Goal: Book appointment/travel/reservation

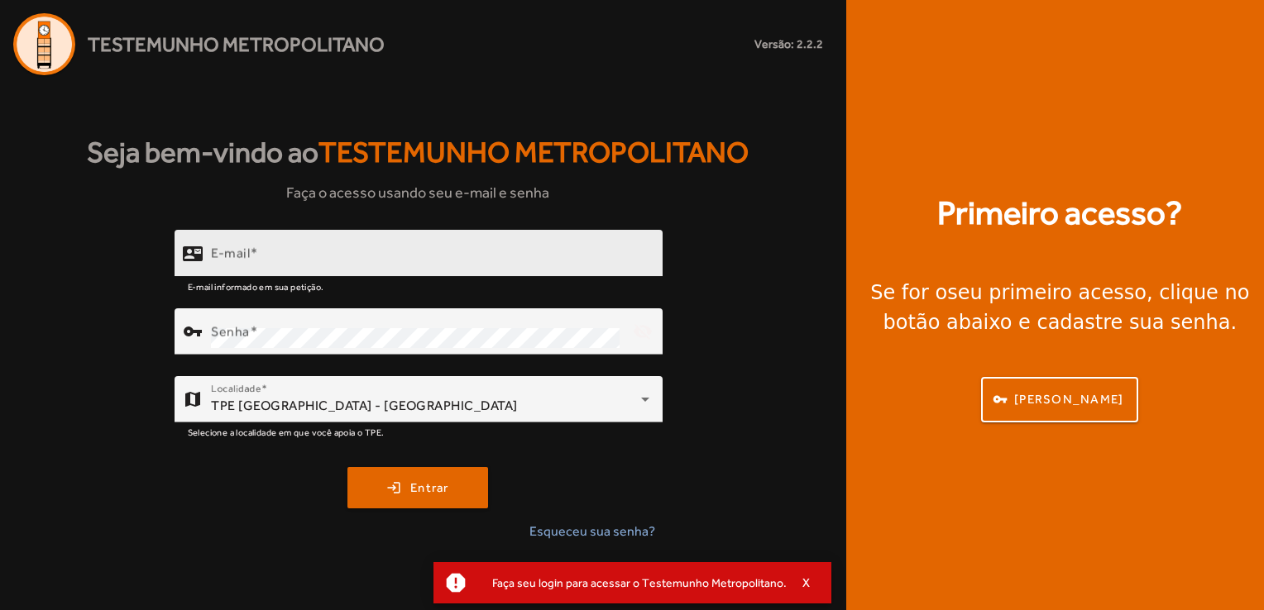
click at [566, 243] on div "E-mail" at bounding box center [430, 253] width 438 height 47
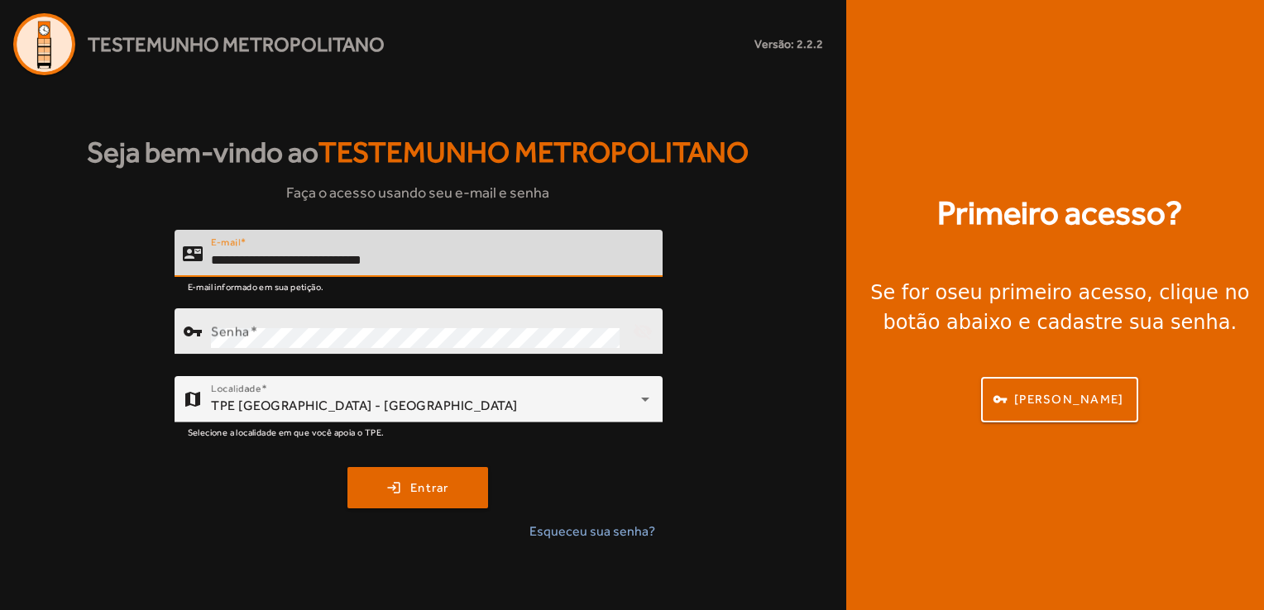
type input "**********"
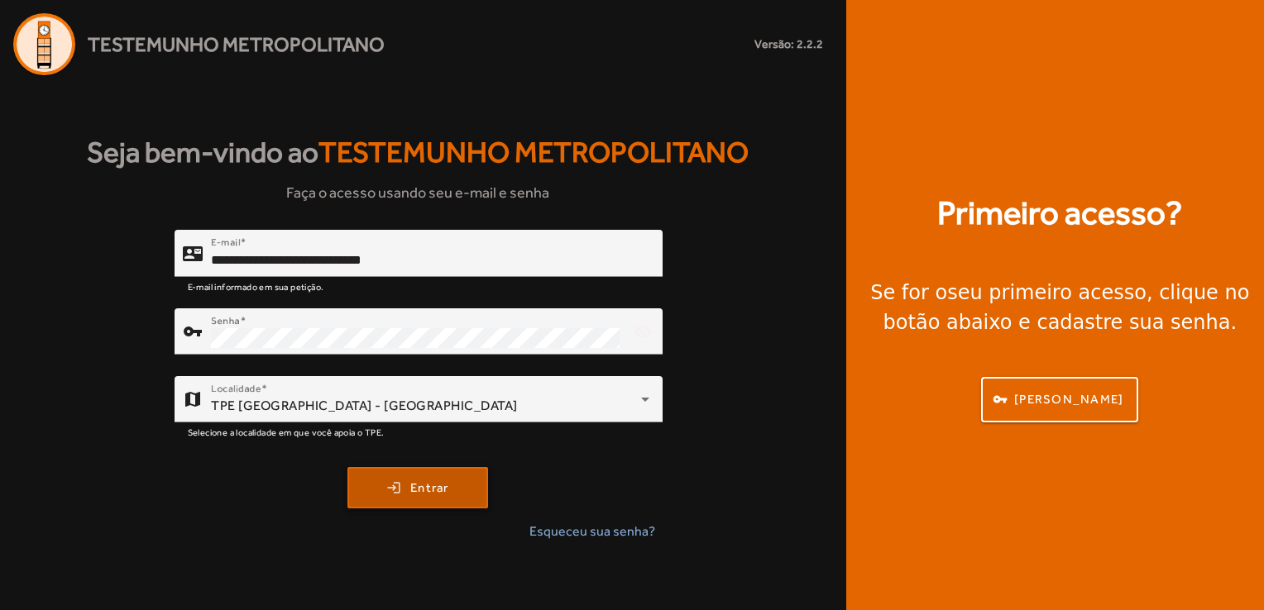
click at [418, 497] on span "Entrar" at bounding box center [429, 488] width 39 height 19
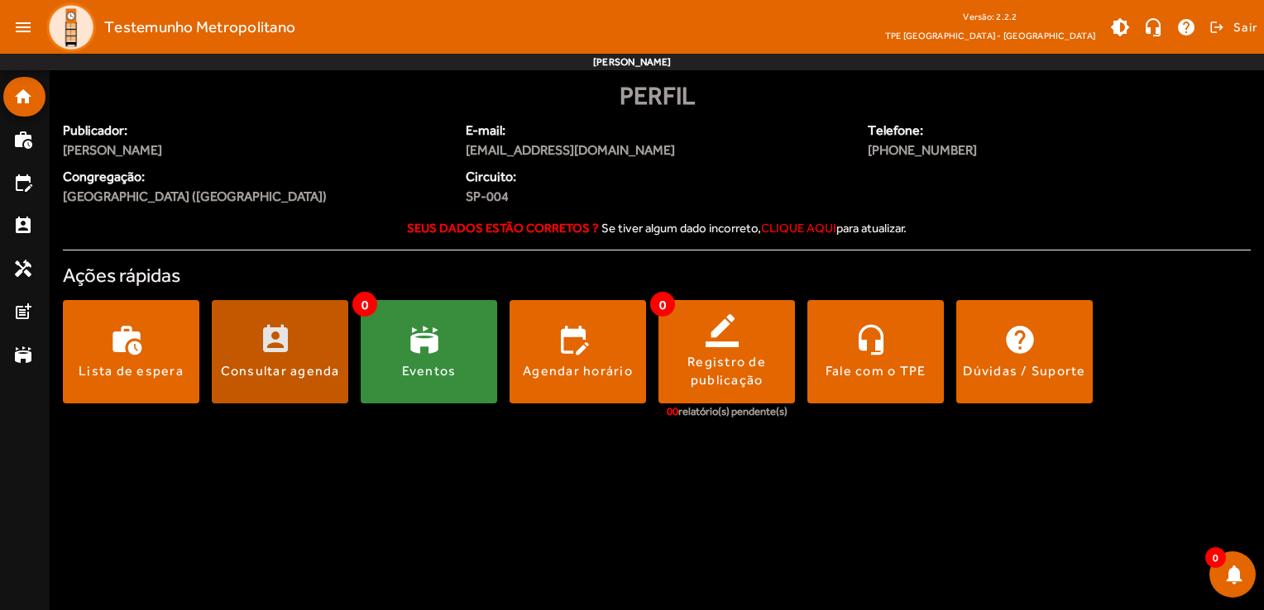
click at [294, 363] on div "Consultar agenda" at bounding box center [280, 371] width 119 height 18
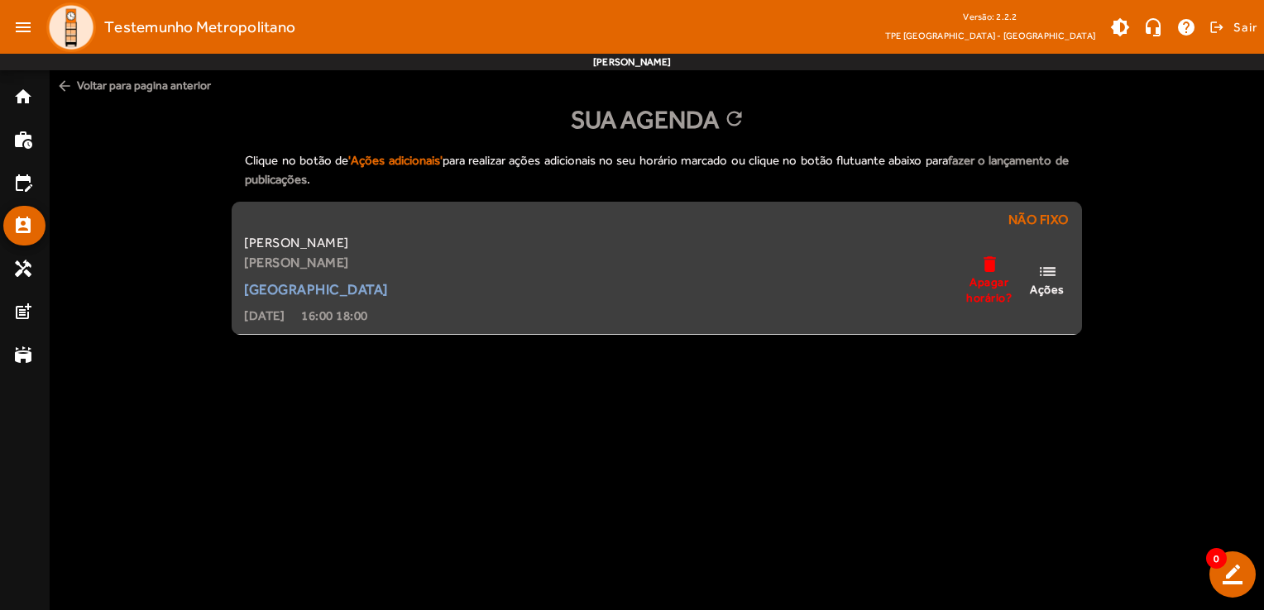
click at [342, 284] on div "[GEOGRAPHIC_DATA]" at bounding box center [316, 289] width 144 height 20
click at [329, 284] on div "[GEOGRAPHIC_DATA]" at bounding box center [316, 289] width 144 height 20
click at [361, 253] on strong "Rayelle Barbosa Gomes da Silva" at bounding box center [316, 263] width 144 height 20
drag, startPoint x: 582, startPoint y: 340, endPoint x: 610, endPoint y: 253, distance: 91.3
click at [610, 253] on body "menu Testemunho Metropolitano Versão: 2.2.2 TPE São Paulo - Zona Sul brightness…" at bounding box center [632, 305] width 1264 height 610
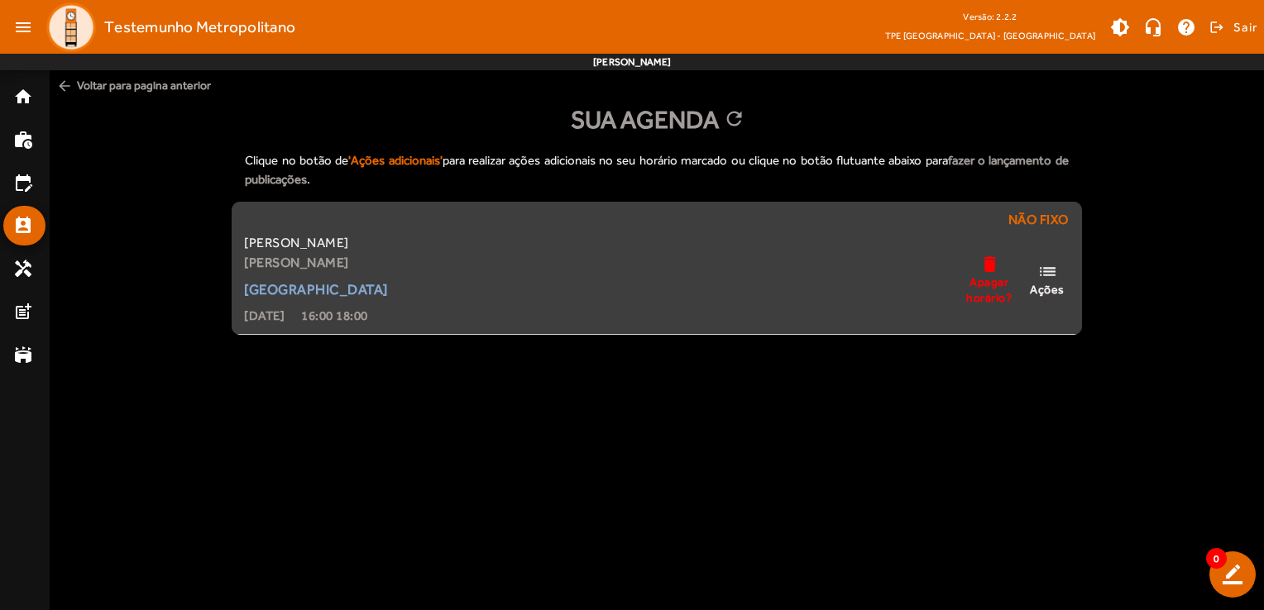
click at [610, 253] on div "Sthefany Barbosa Gomes da Silva Rayelle Barbosa Gomes da Silva Estação Jurubatu…" at bounding box center [656, 279] width 831 height 93
click at [1049, 288] on span "Ações" at bounding box center [1047, 289] width 35 height 15
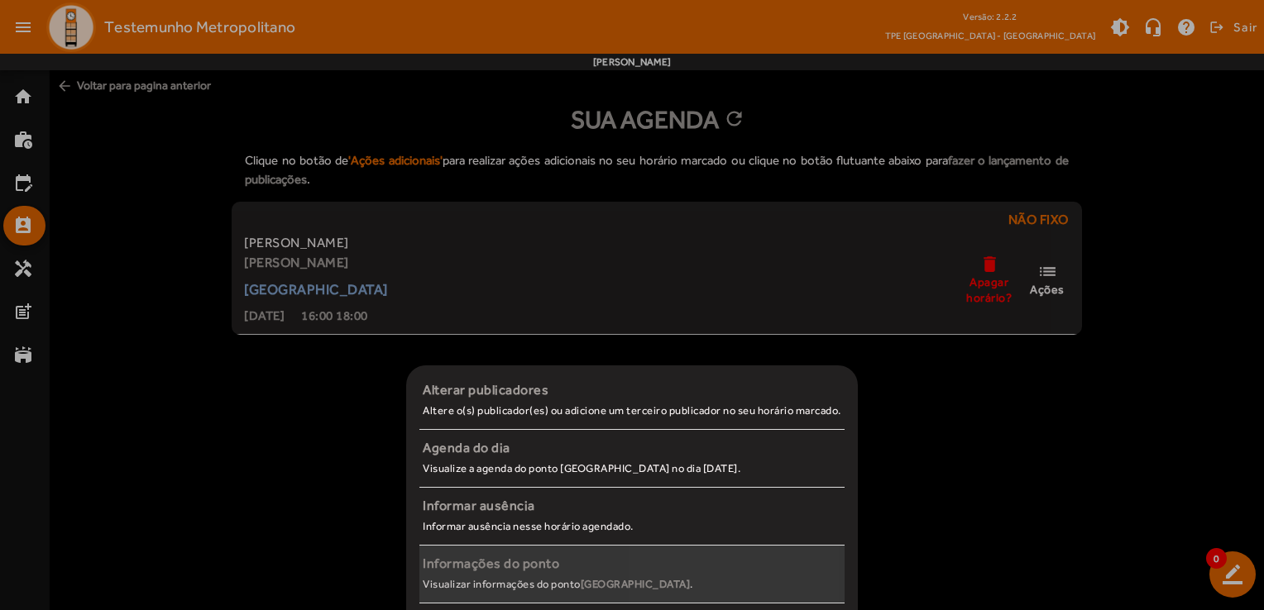
click at [690, 579] on span "Informações do ponto Visualizar informações do ponto Estação Jurubatuba ." at bounding box center [631, 574] width 425 height 41
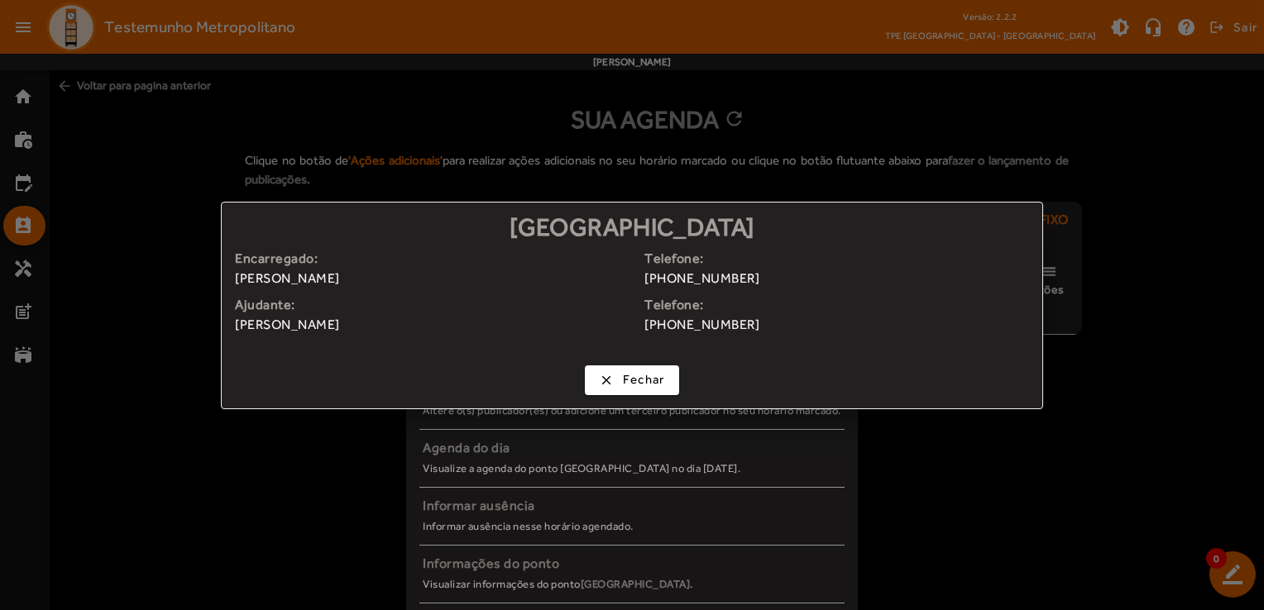
drag, startPoint x: 751, startPoint y: 282, endPoint x: 678, endPoint y: 284, distance: 72.8
click at [678, 284] on span "(011)96266-2443" at bounding box center [842, 279] width 397 height 20
copy span "96266-2443"
click at [660, 380] on span "Fechar" at bounding box center [644, 379] width 42 height 19
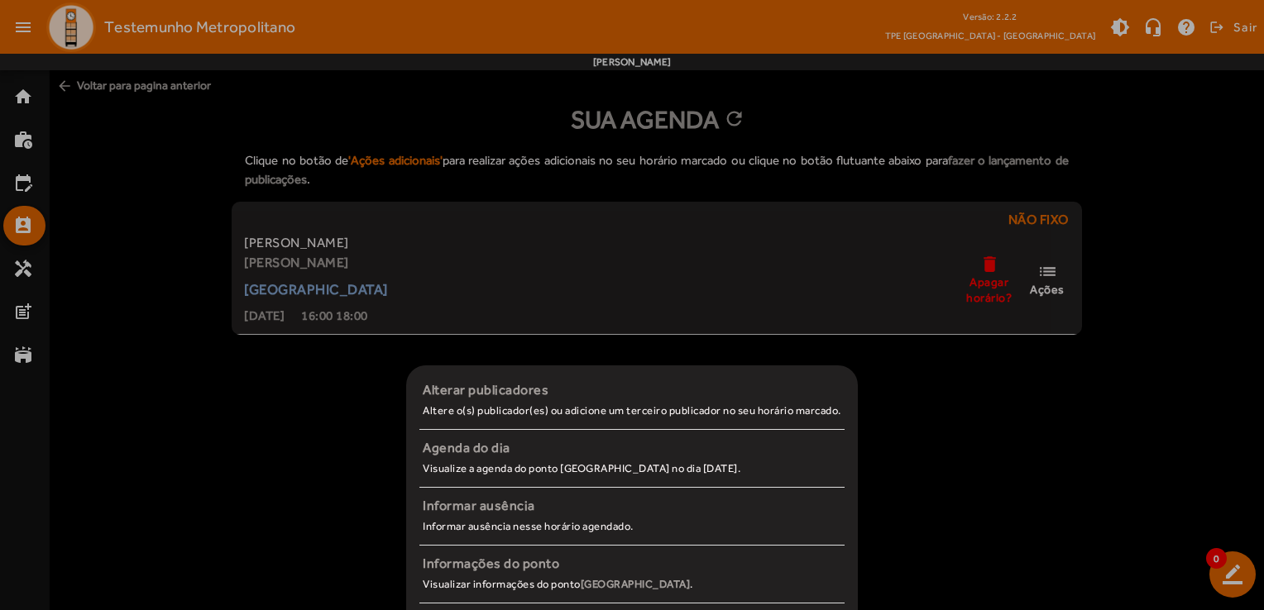
click at [182, 532] on div at bounding box center [632, 305] width 1264 height 610
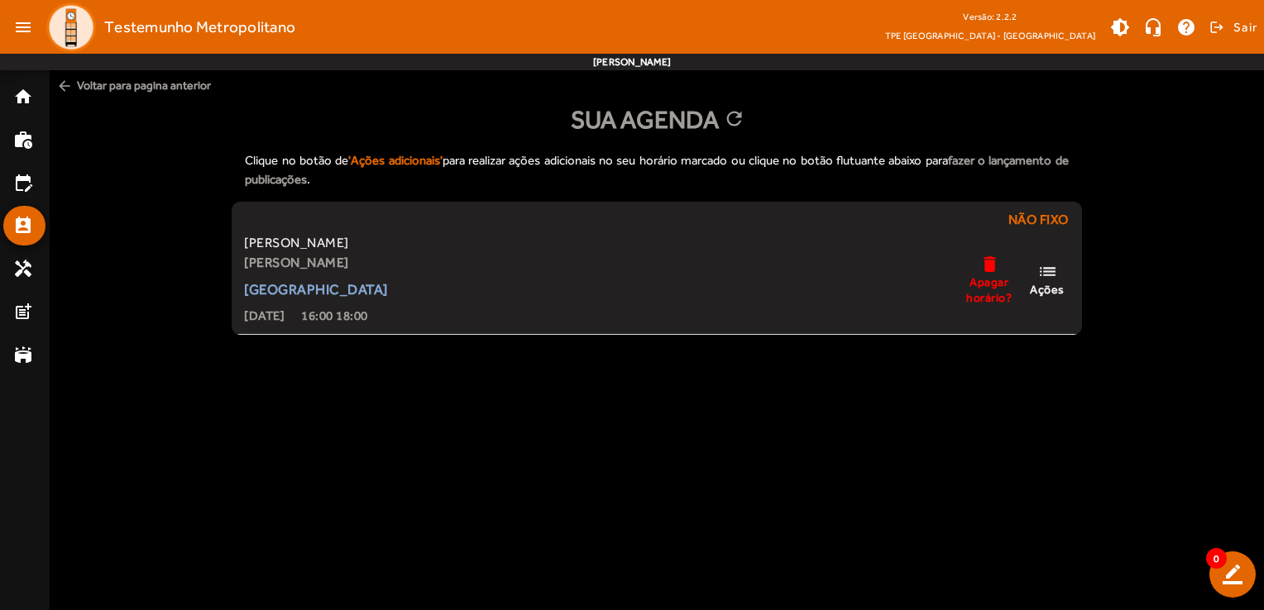
click at [159, 85] on span "arrow_back Voltar para pagina anterior" at bounding box center [657, 85] width 1214 height 31
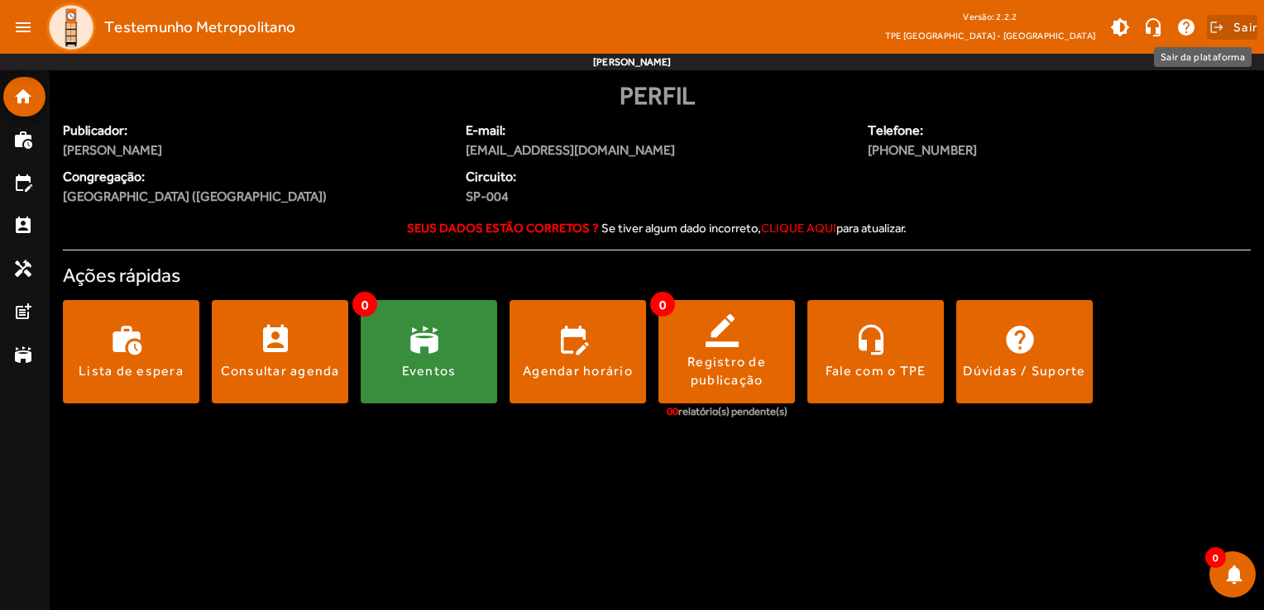
click at [1233, 33] on span "Sair" at bounding box center [1245, 27] width 24 height 26
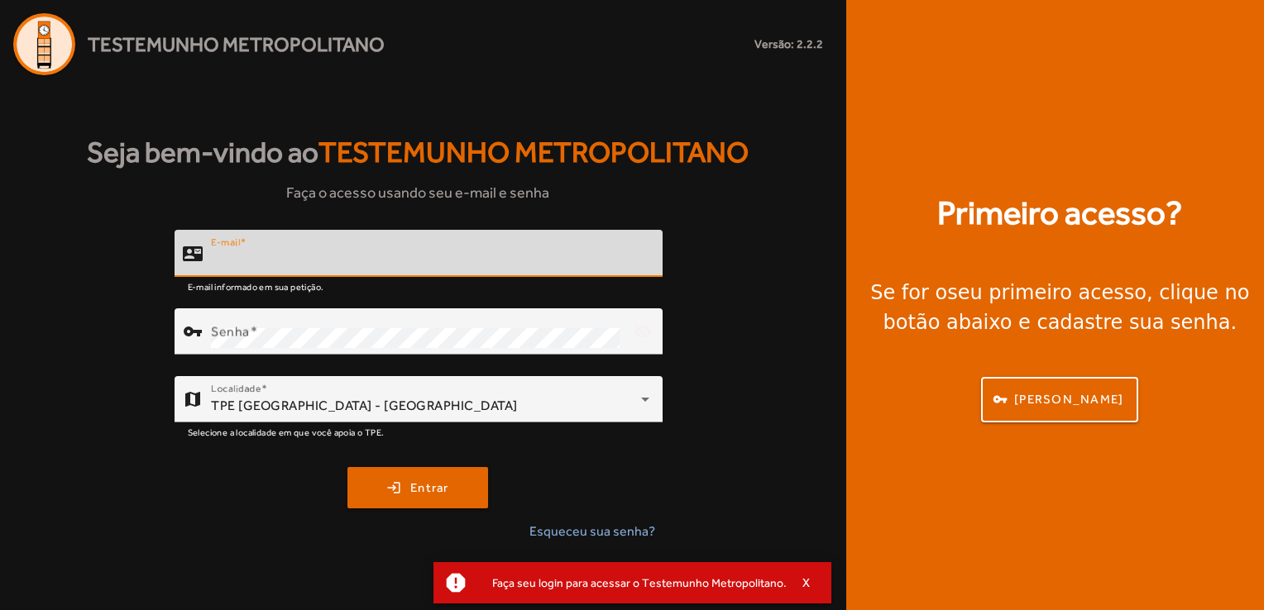
click at [556, 251] on input "E-mail" at bounding box center [430, 261] width 438 height 20
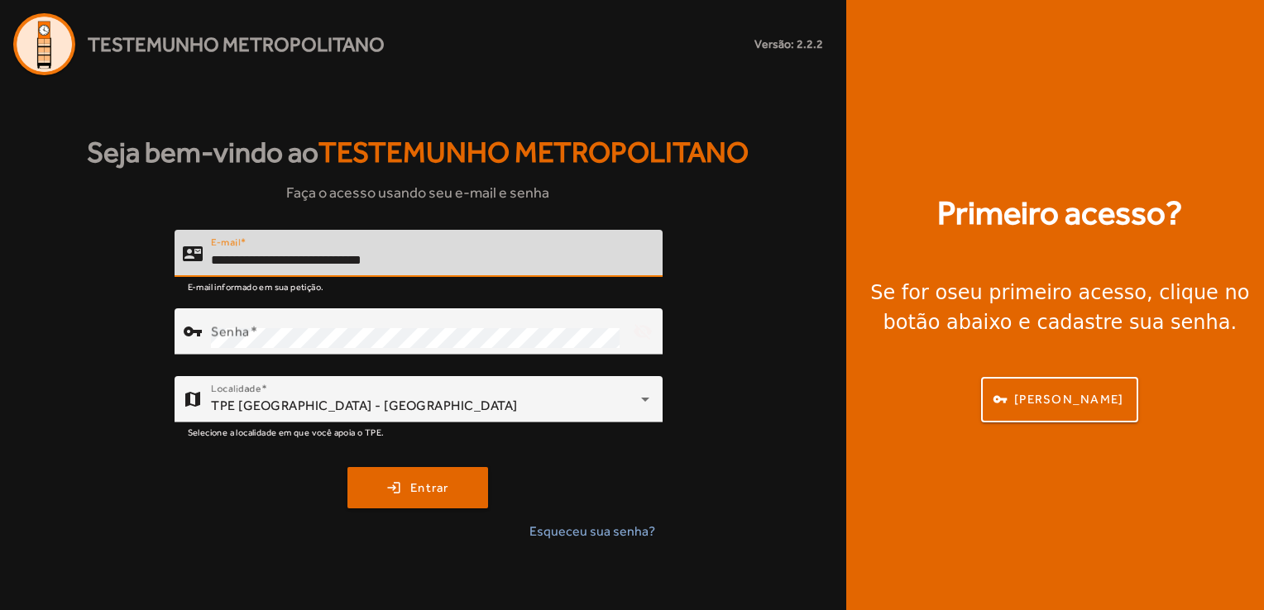
type input "**********"
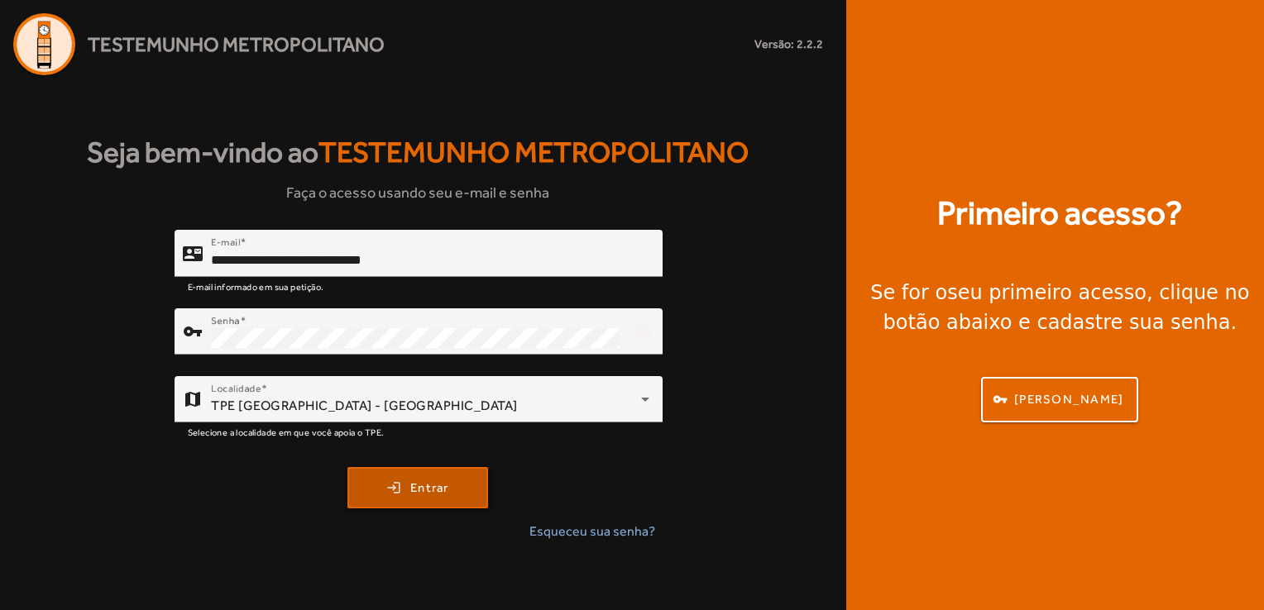
click at [427, 497] on span "Entrar" at bounding box center [429, 488] width 39 height 19
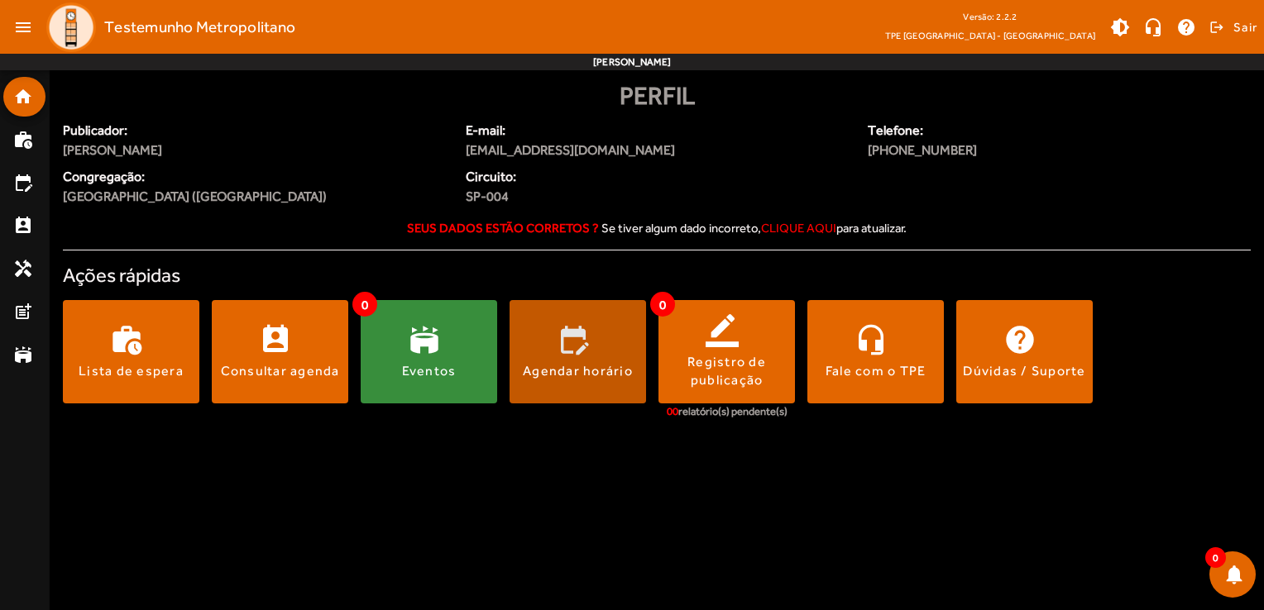
click at [593, 395] on span at bounding box center [577, 351] width 136 height 103
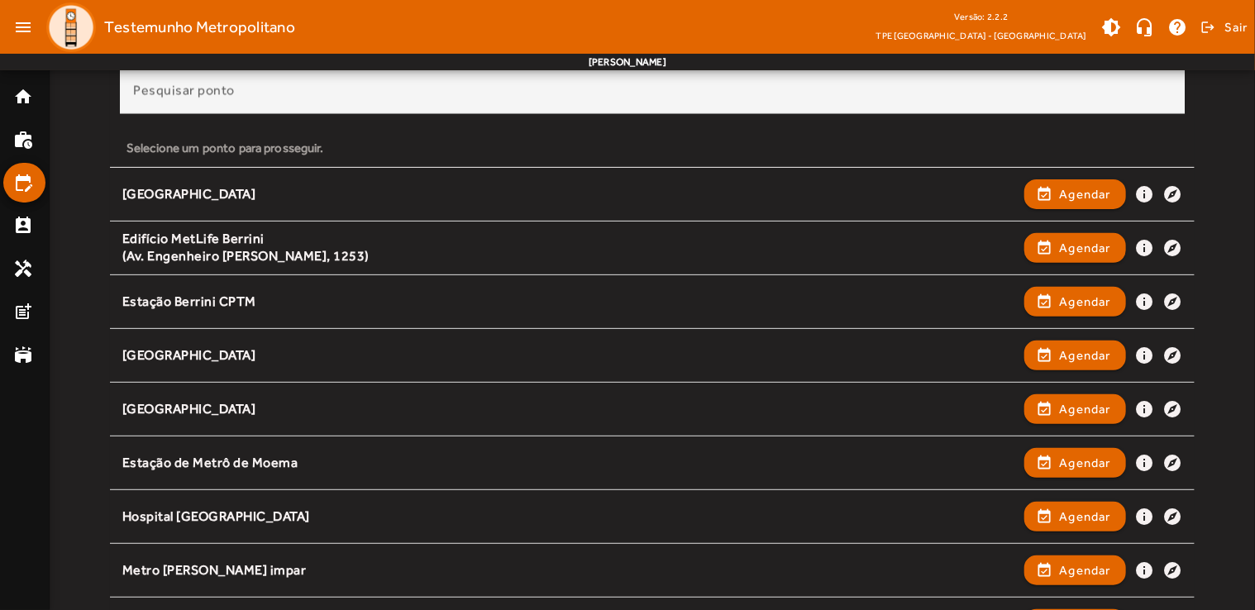
scroll to position [165, 0]
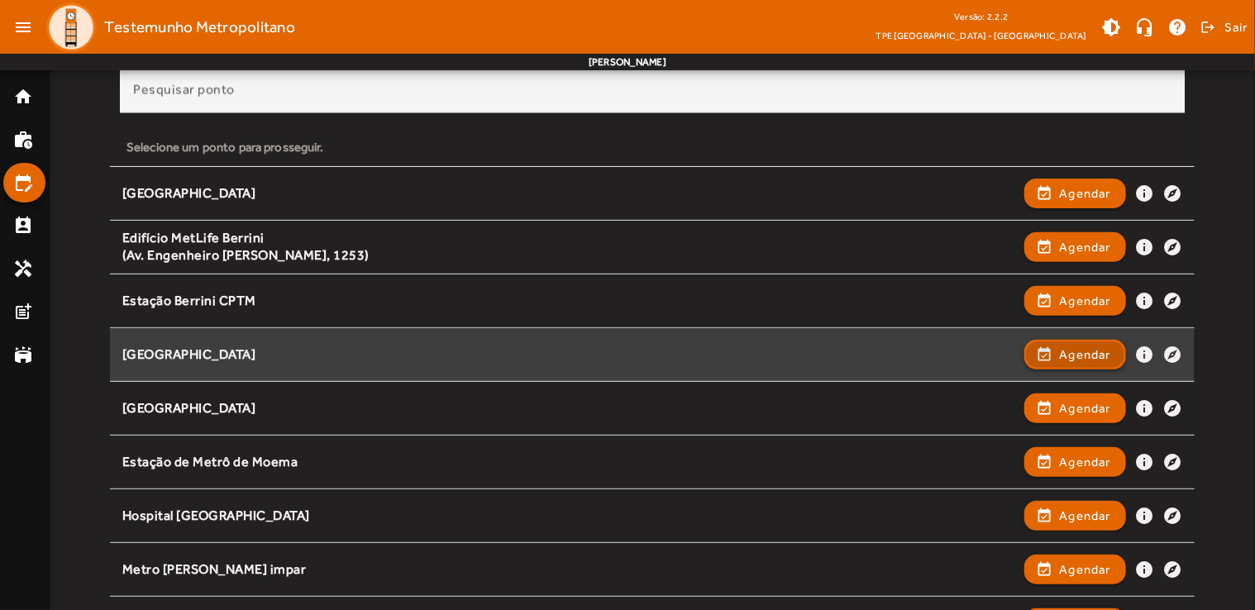
click at [1042, 357] on span "button" at bounding box center [1075, 355] width 98 height 40
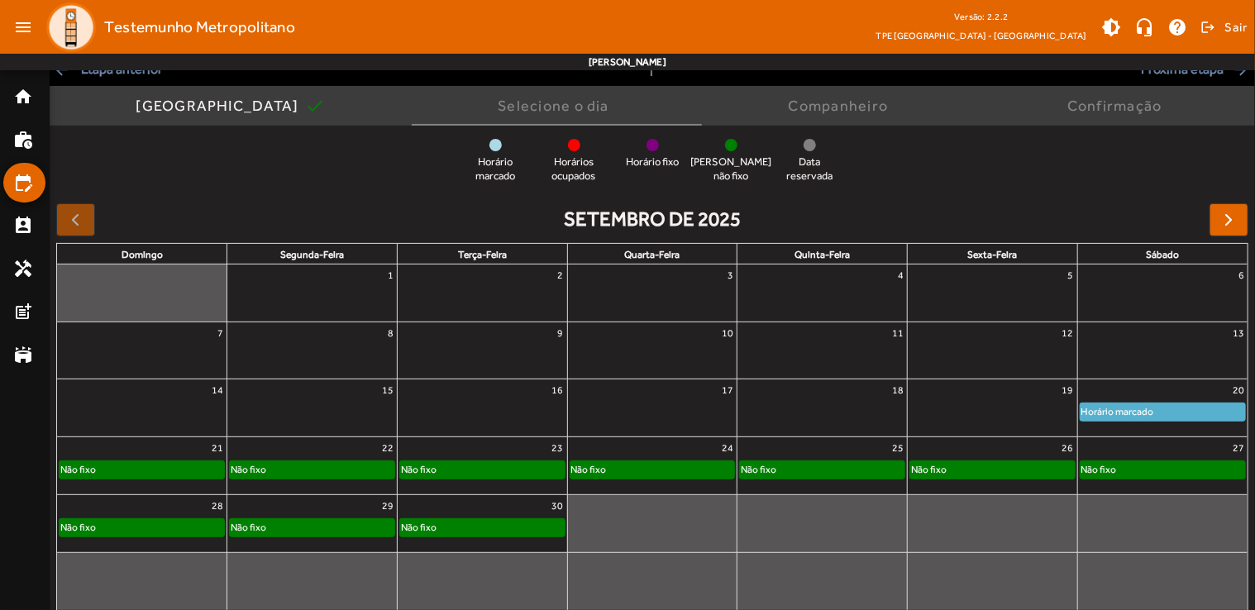
scroll to position [115, 0]
click at [1127, 414] on div "Horário marcado" at bounding box center [1118, 411] width 74 height 17
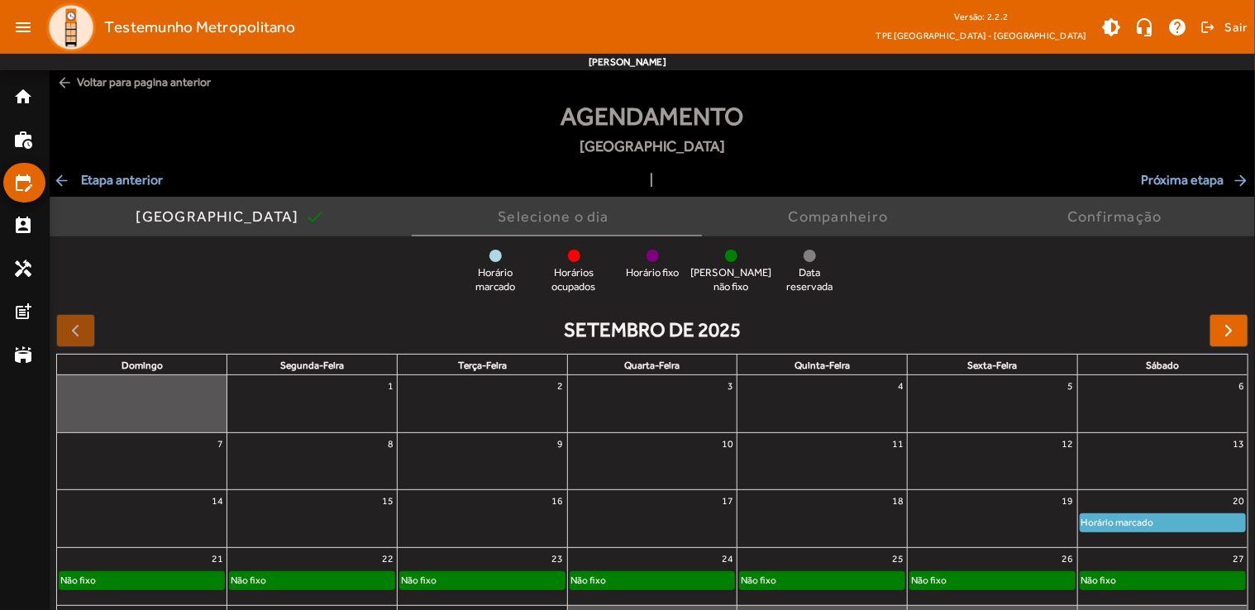
click at [105, 184] on span "arrow_back Etapa anterior" at bounding box center [108, 180] width 110 height 20
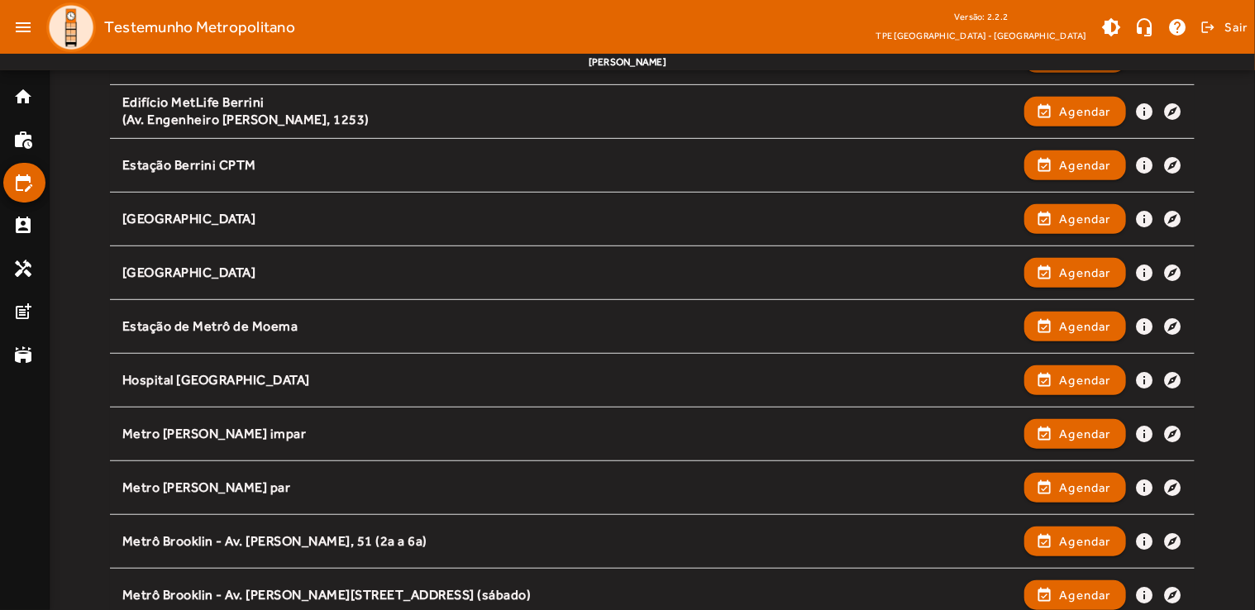
scroll to position [343, 0]
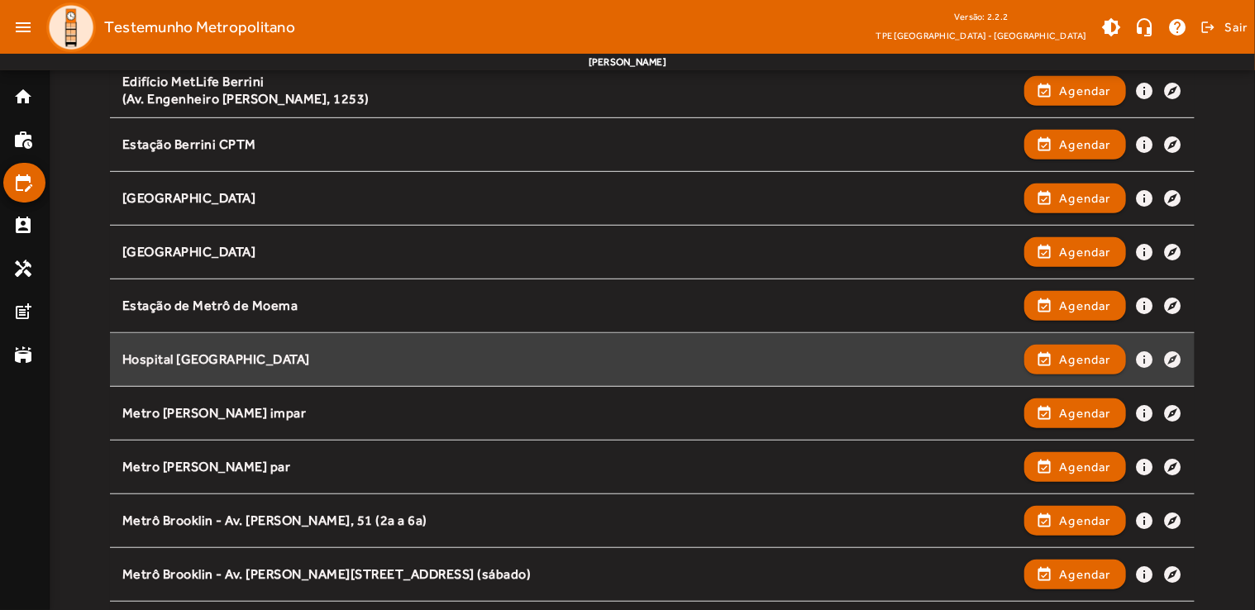
click at [370, 358] on div "Hospital [GEOGRAPHIC_DATA]" at bounding box center [569, 359] width 894 height 17
click at [1096, 356] on span "Agendar" at bounding box center [1085, 360] width 52 height 20
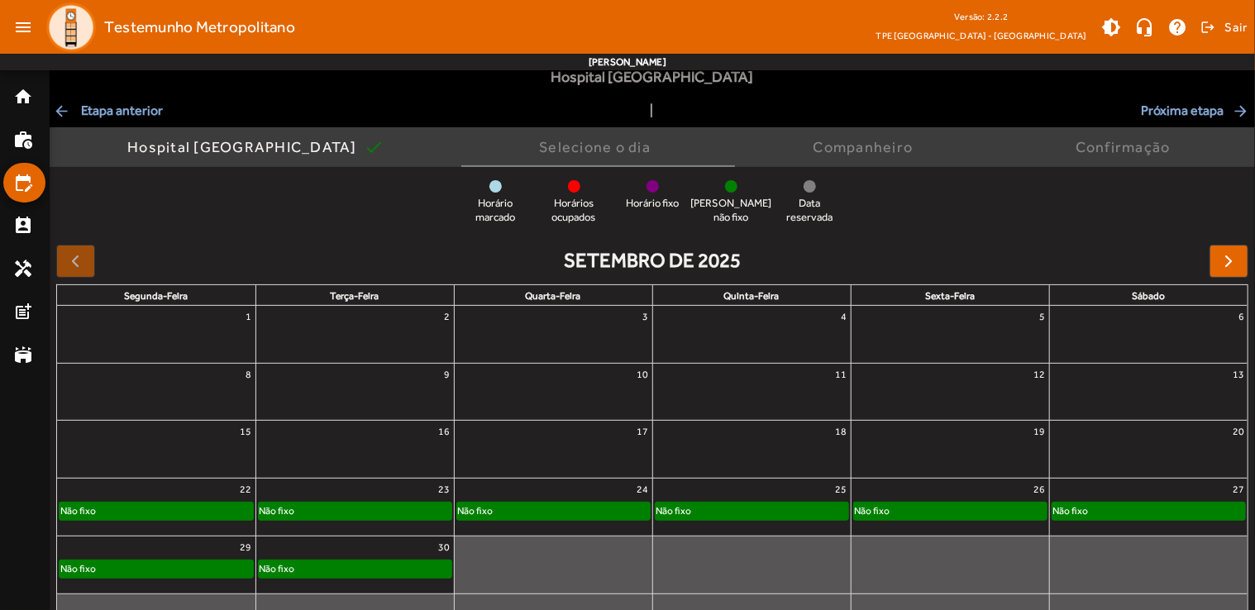
scroll to position [122, 0]
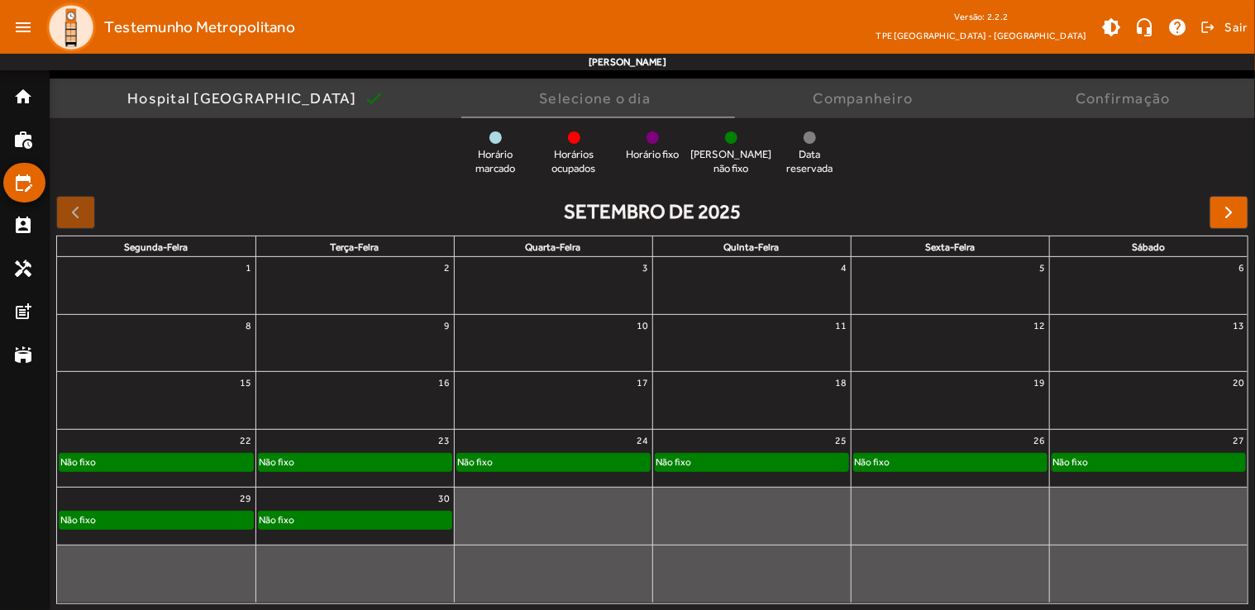
click at [86, 209] on div at bounding box center [75, 212] width 39 height 33
click at [78, 207] on div at bounding box center [75, 212] width 39 height 33
click at [9, 180] on mat-list-item "edit_calendar" at bounding box center [24, 183] width 42 height 40
click at [38, 180] on link "edit_calendar" at bounding box center [29, 183] width 32 height 20
click at [69, 219] on div at bounding box center [75, 212] width 39 height 33
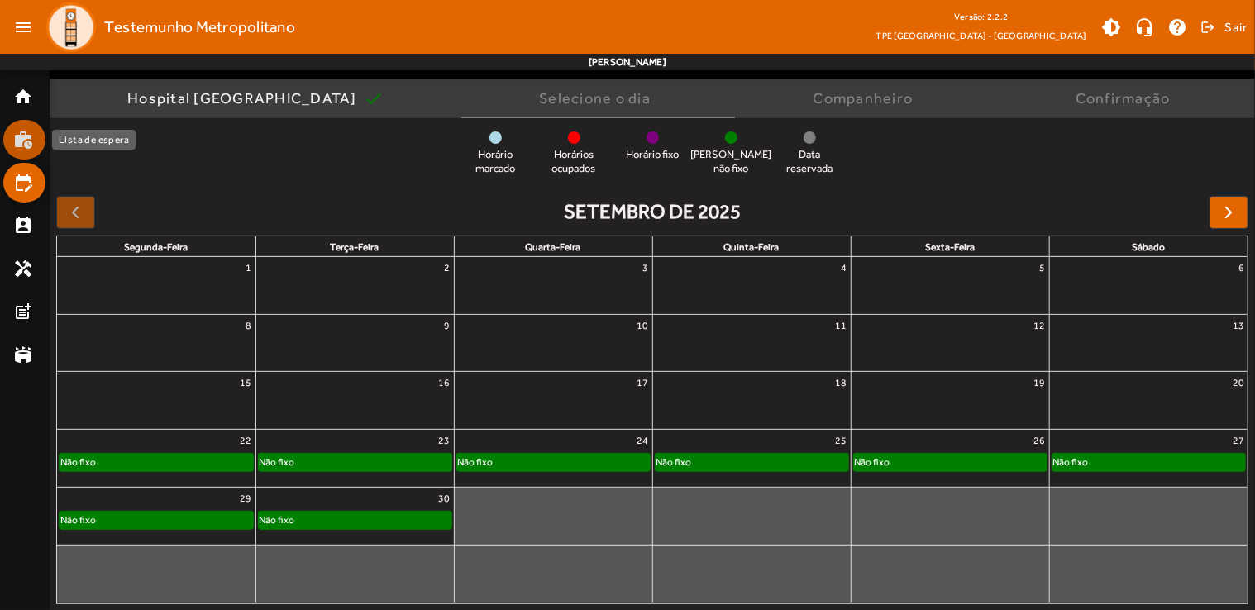
click at [24, 153] on mat-list-item "work_history" at bounding box center [24, 140] width 42 height 40
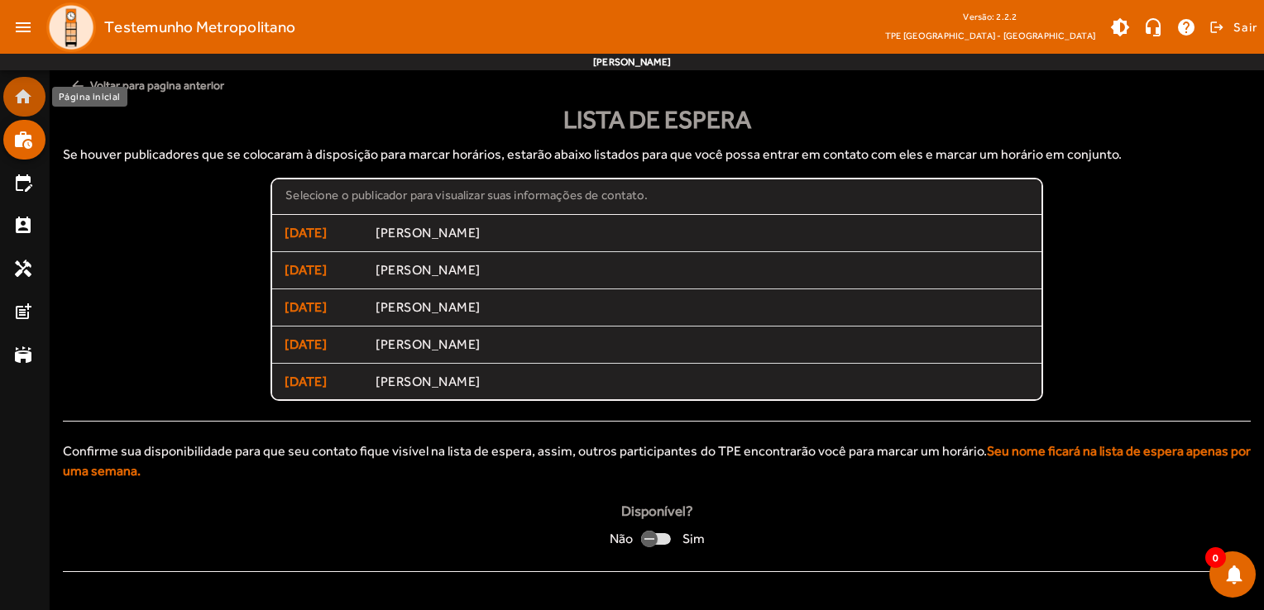
click at [24, 99] on mat-icon "home" at bounding box center [23, 97] width 20 height 20
